Goal: Check status: Check status

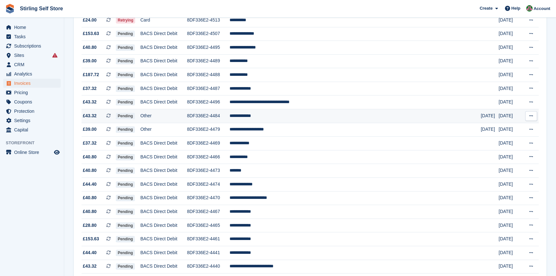
scroll to position [558, 0]
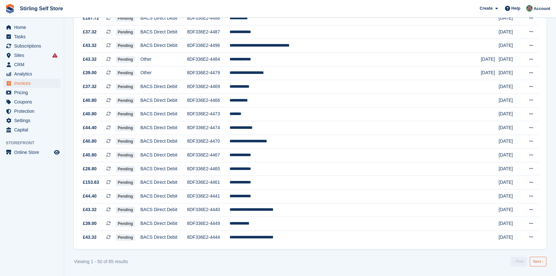
click at [539, 261] on link "Next ›" at bounding box center [538, 262] width 17 height 10
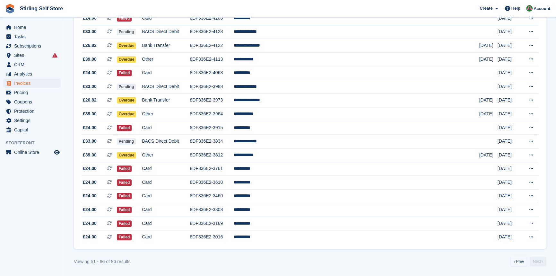
scroll to position [363, 0]
click at [284, 99] on td "**********" at bounding box center [357, 100] width 246 height 14
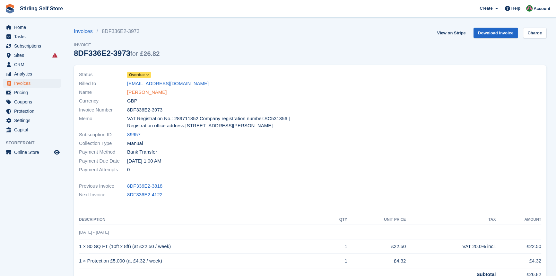
click at [146, 93] on link "[PERSON_NAME]" at bounding box center [147, 92] width 40 height 7
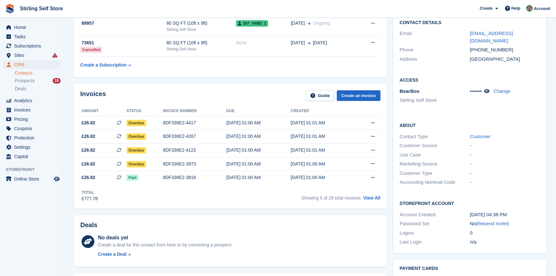
scroll to position [117, 0]
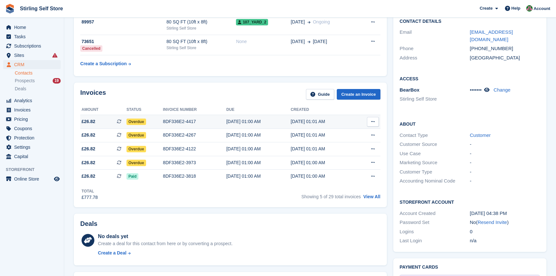
click at [180, 119] on div "8DF336E2-4417" at bounding box center [194, 121] width 63 height 7
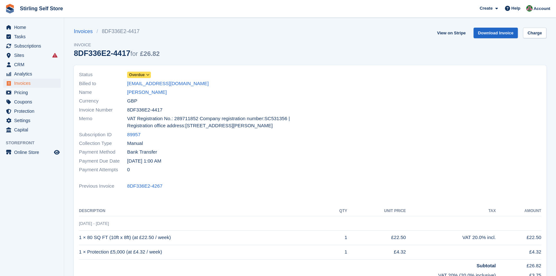
click at [149, 75] on span at bounding box center [148, 74] width 5 height 5
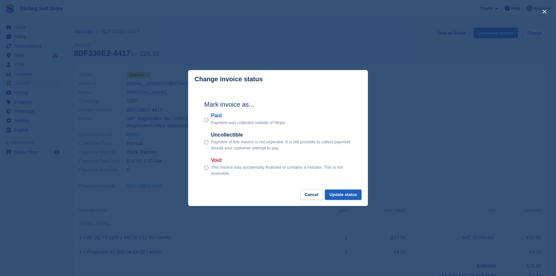
click at [341, 196] on button "Update status" at bounding box center [343, 195] width 37 height 11
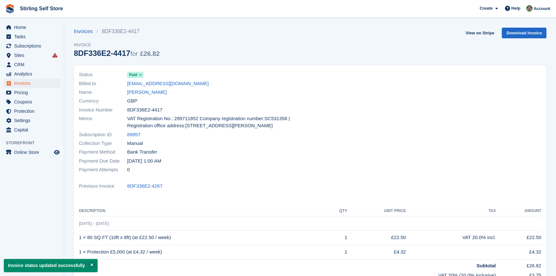
click at [453, 32] on div "Invoices 8DF336E2-4417 Invoice 8DF336E2-4417 for £26.82 View on Stripe Download…" at bounding box center [310, 47] width 473 height 38
click at [477, 32] on link "View on Stripe" at bounding box center [480, 33] width 34 height 11
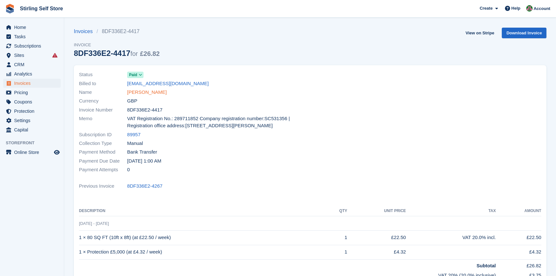
click at [150, 92] on link "Robert Stevenson" at bounding box center [147, 92] width 40 height 7
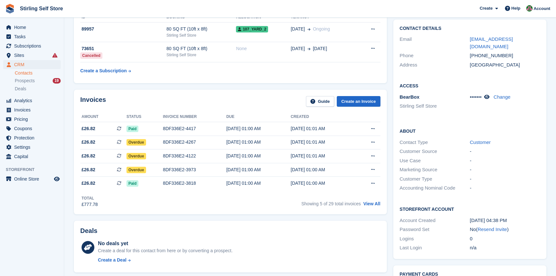
scroll to position [117, 0]
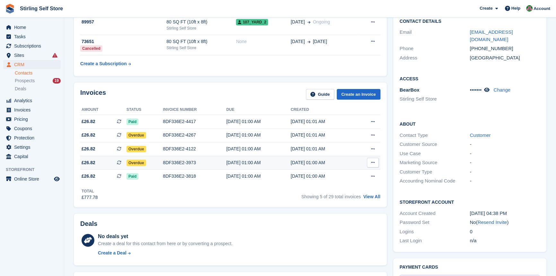
click at [182, 162] on div "8DF336E2-3973" at bounding box center [194, 162] width 63 height 7
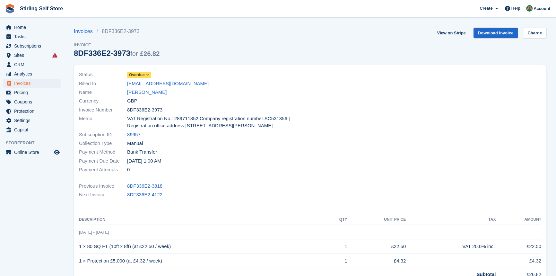
click at [147, 74] on icon at bounding box center [148, 75] width 4 height 4
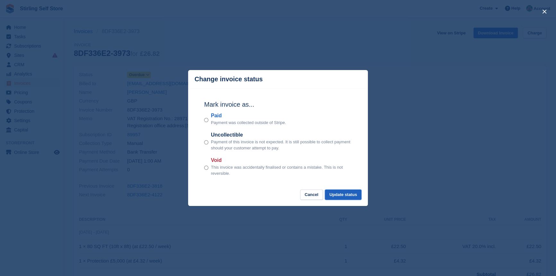
click at [348, 195] on button "Update status" at bounding box center [343, 195] width 37 height 11
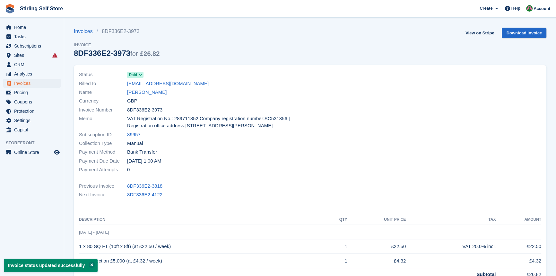
click at [146, 93] on link "[PERSON_NAME]" at bounding box center [147, 92] width 40 height 7
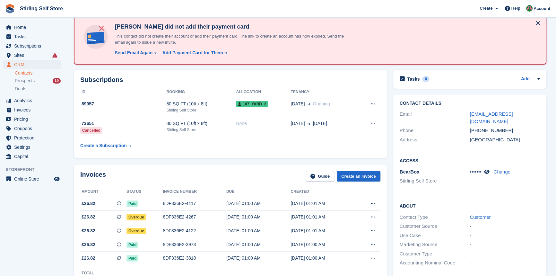
scroll to position [87, 0]
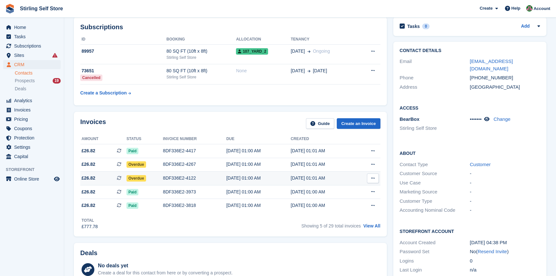
click at [177, 178] on div "8DF336E2-4122" at bounding box center [194, 178] width 63 height 7
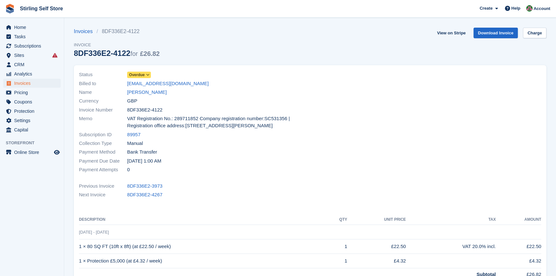
click at [148, 76] on icon at bounding box center [148, 75] width 4 height 4
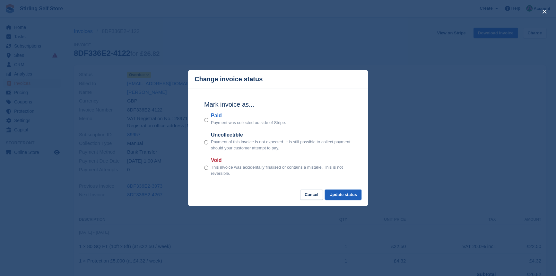
click at [337, 194] on button "Update status" at bounding box center [343, 195] width 37 height 11
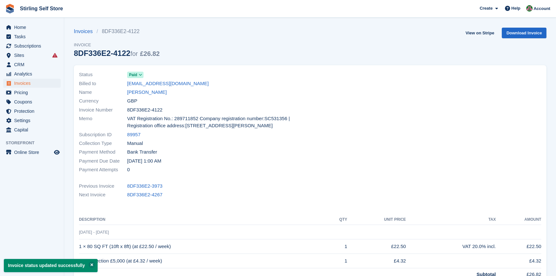
click at [151, 93] on link "[PERSON_NAME]" at bounding box center [147, 92] width 40 height 7
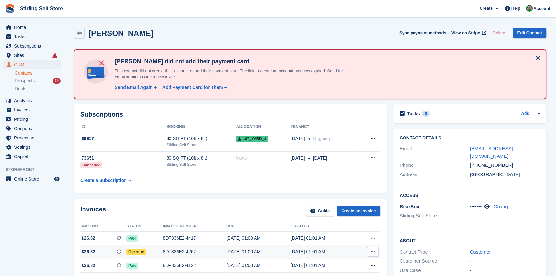
click at [172, 251] on div "8DF336E2-4267" at bounding box center [194, 251] width 63 height 7
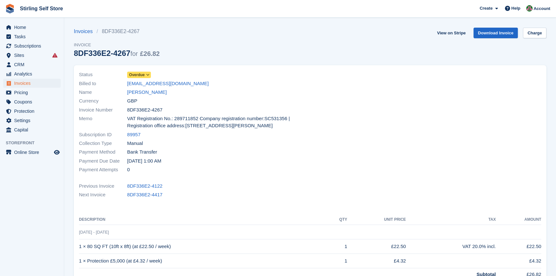
click at [148, 75] on icon at bounding box center [148, 75] width 4 height 4
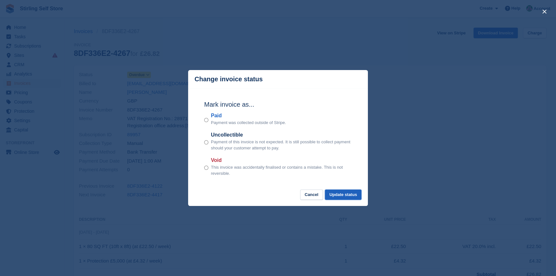
click at [350, 197] on button "Update status" at bounding box center [343, 195] width 37 height 11
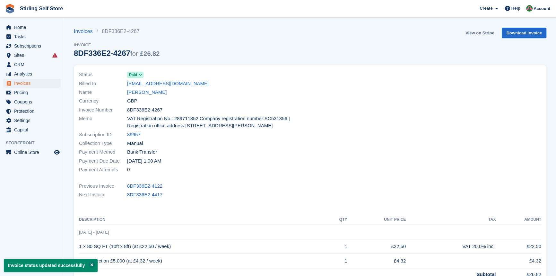
click at [479, 31] on link "View on Stripe" at bounding box center [480, 33] width 34 height 11
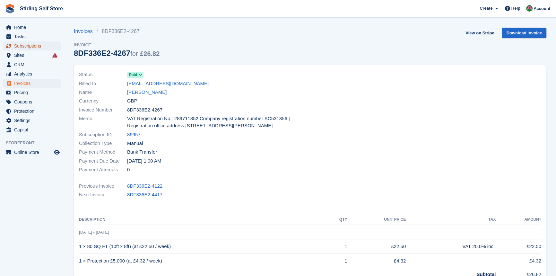
click at [30, 45] on span "Subscriptions" at bounding box center [33, 45] width 39 height 9
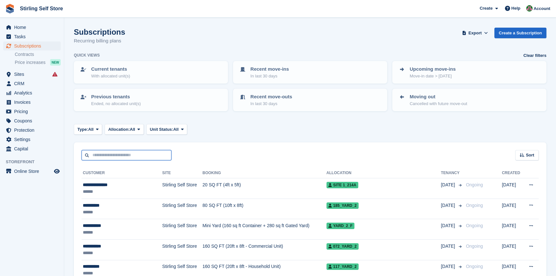
click at [100, 153] on input "text" at bounding box center [127, 155] width 90 height 11
type input "*****"
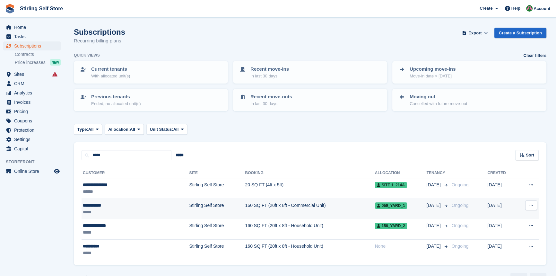
click at [245, 209] on td "160 SQ FT (20ft x 8ft - Commercial Unit)" at bounding box center [310, 209] width 130 height 21
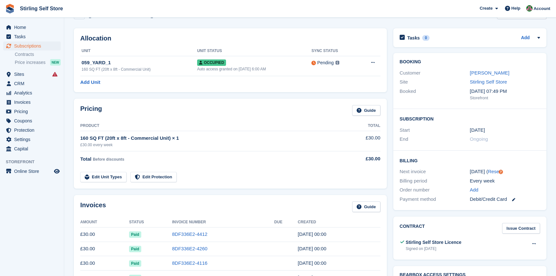
scroll to position [58, 0]
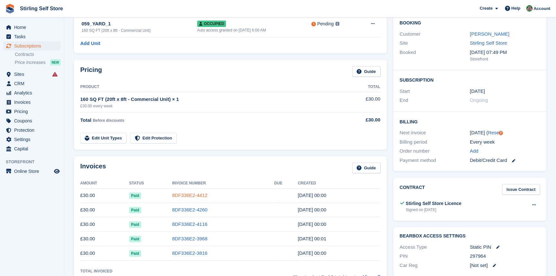
click at [182, 195] on link "8DF336E2-4412" at bounding box center [189, 194] width 35 height 5
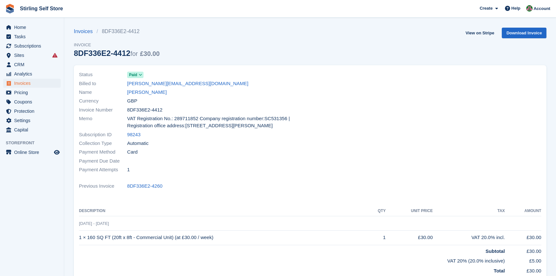
click at [343, 158] on div at bounding box center [427, 121] width 235 height 111
click at [31, 83] on span "Invoices" at bounding box center [33, 83] width 39 height 9
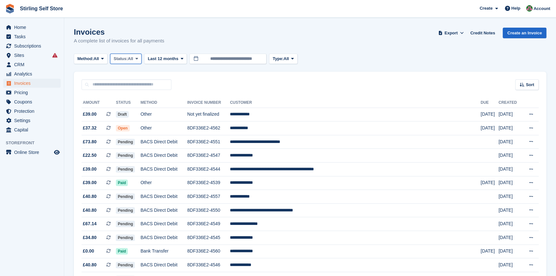
click at [138, 58] on icon at bounding box center [137, 59] width 3 height 4
click at [144, 109] on link "Open" at bounding box center [141, 109] width 56 height 12
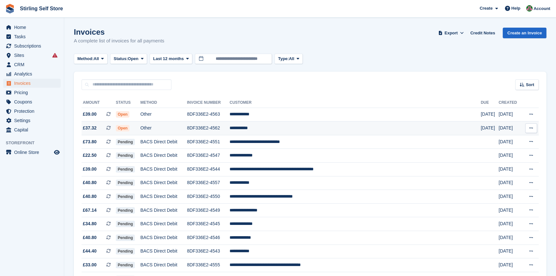
click at [284, 129] on td "**********" at bounding box center [355, 128] width 251 height 14
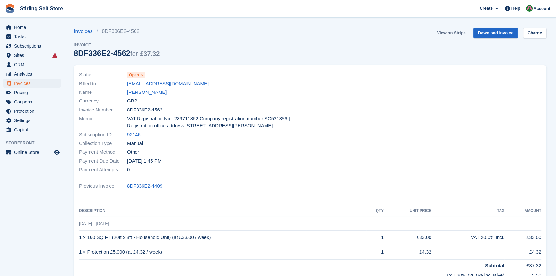
drag, startPoint x: 0, startPoint y: 0, endPoint x: 452, endPoint y: 33, distance: 453.5
click at [453, 33] on link "View on Stripe" at bounding box center [452, 33] width 34 height 11
click at [141, 91] on link "[PERSON_NAME]" at bounding box center [147, 92] width 40 height 7
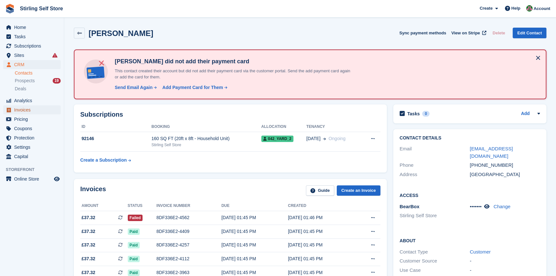
click at [40, 112] on span "Invoices" at bounding box center [33, 109] width 39 height 9
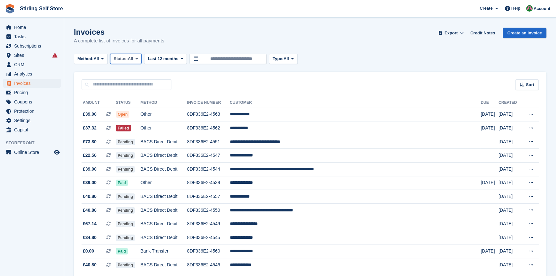
click at [138, 57] on icon at bounding box center [137, 59] width 3 height 4
click at [128, 109] on link "Open" at bounding box center [141, 109] width 56 height 12
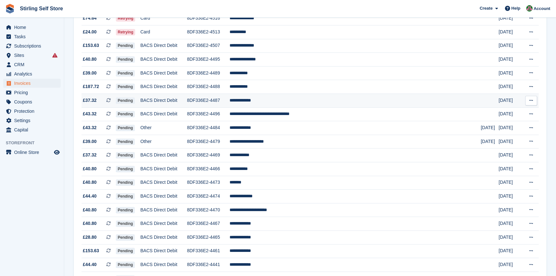
scroll to position [558, 0]
